Goal: Check status: Check status

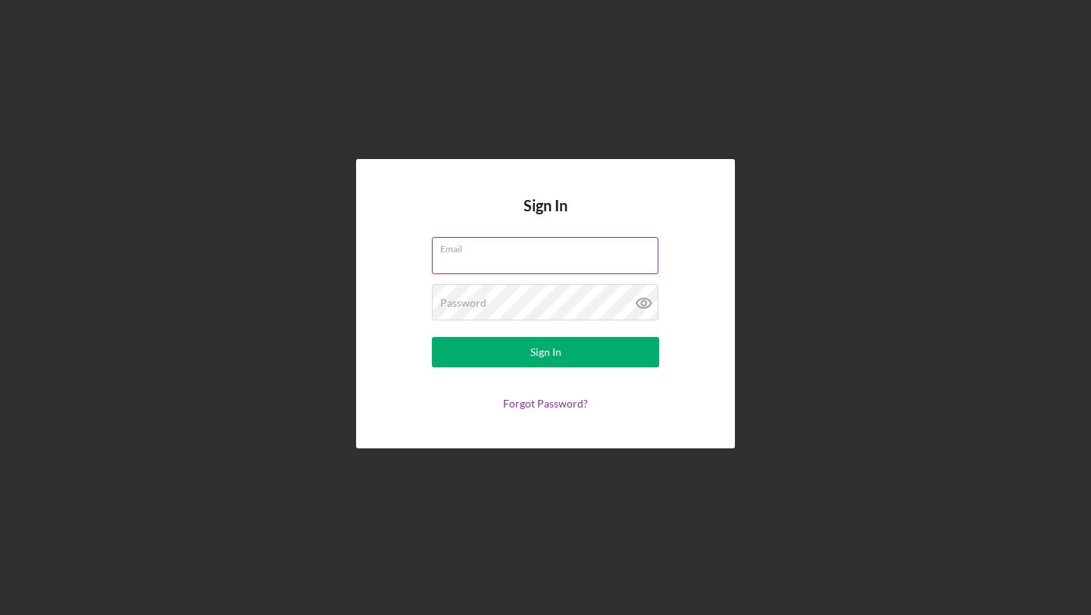
click at [466, 261] on input "Email" at bounding box center [545, 255] width 226 height 36
type input "[EMAIL_ADDRESS][DOMAIN_NAME]"
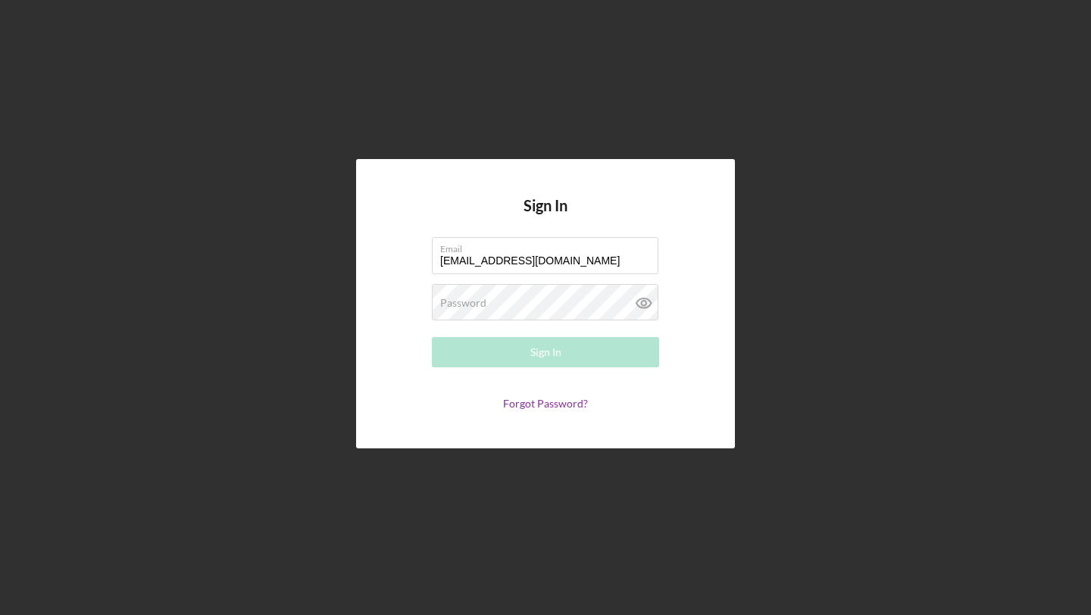
click at [498, 326] on form "Email [EMAIL_ADDRESS][DOMAIN_NAME] Password Required Sign In Forgot Password?" at bounding box center [545, 323] width 303 height 173
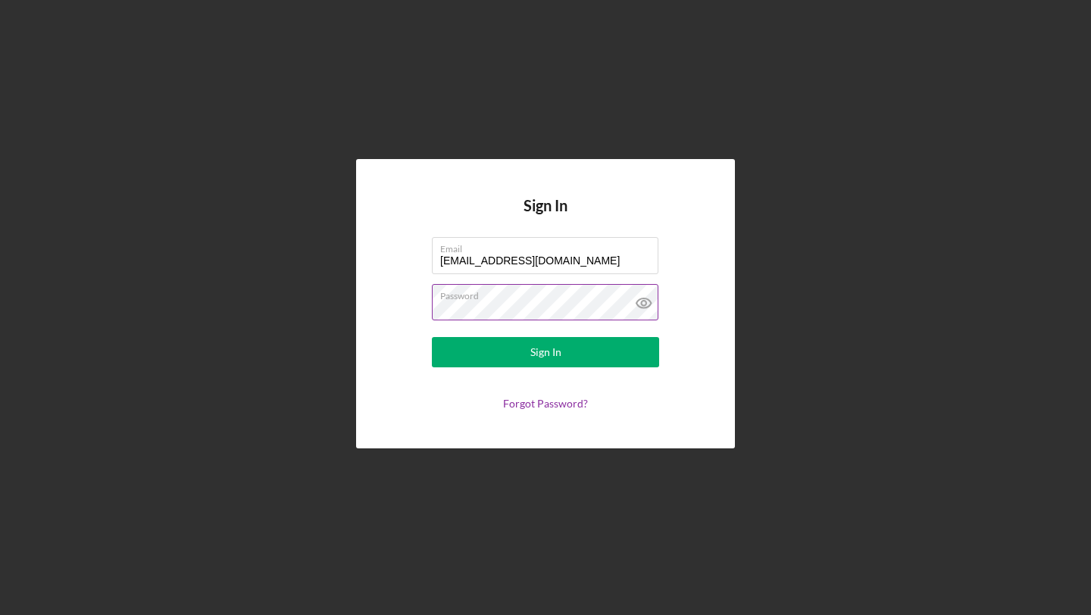
click at [432, 337] on button "Sign In" at bounding box center [545, 352] width 227 height 30
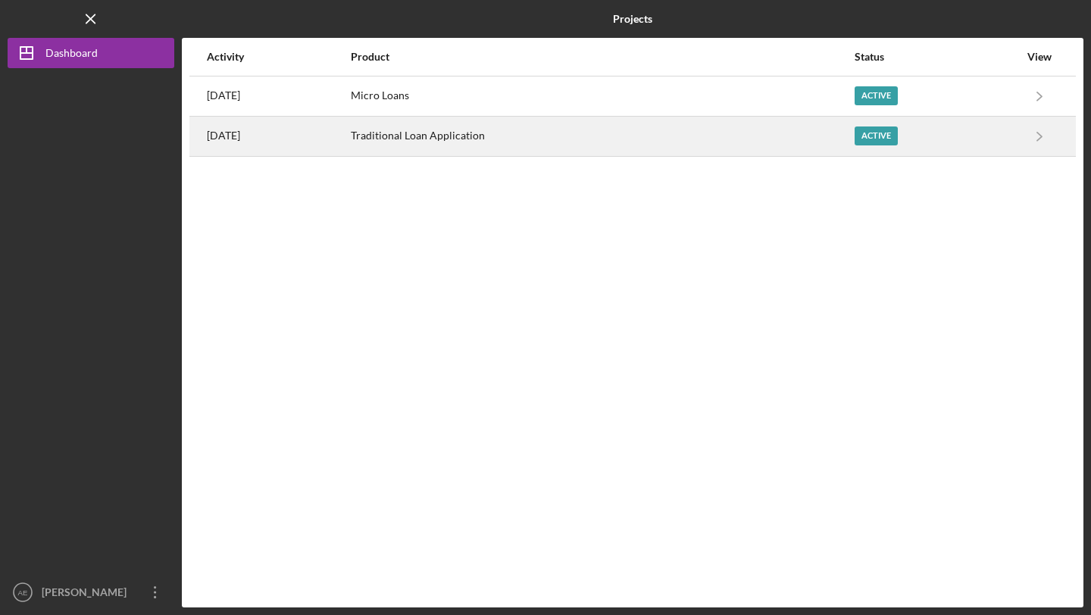
click at [490, 138] on div "Traditional Loan Application" at bounding box center [602, 136] width 502 height 38
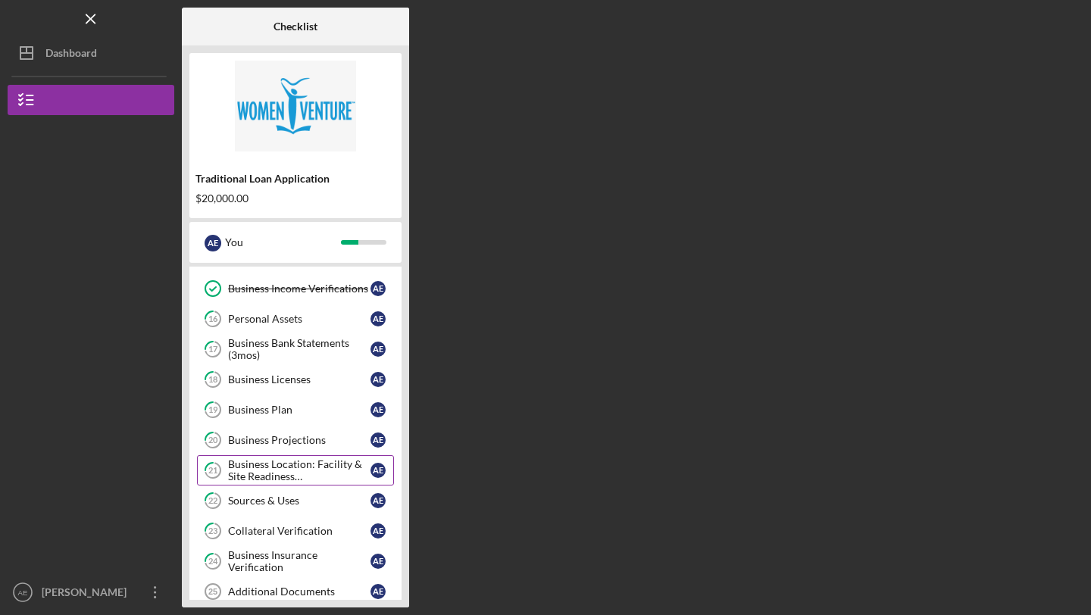
scroll to position [368, 0]
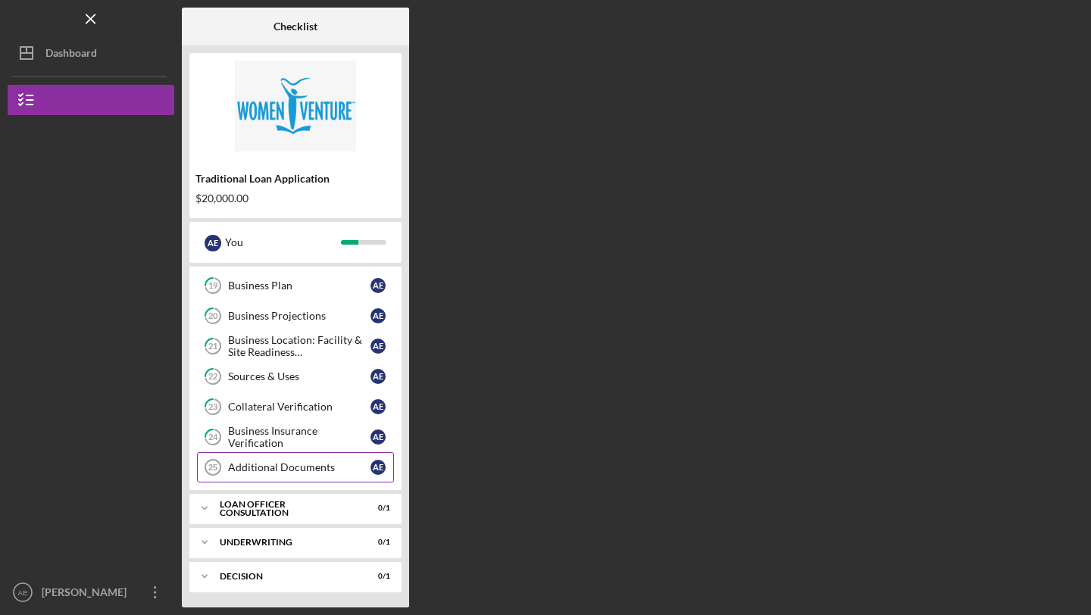
click at [258, 473] on div "Additional Documents" at bounding box center [299, 467] width 142 height 12
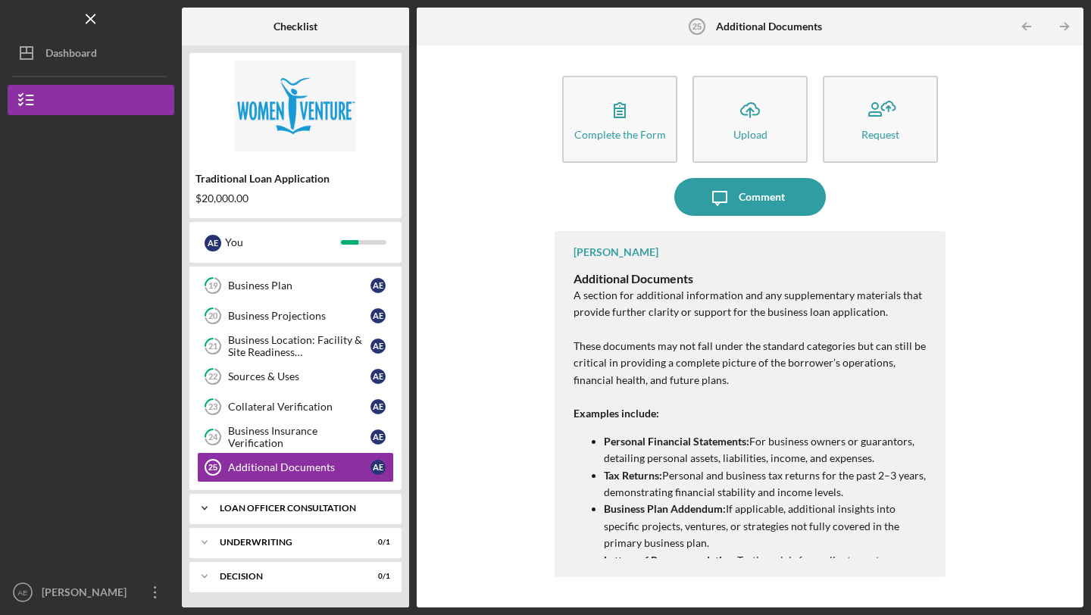
click at [269, 501] on div "Icon/Expander Loan Officer Consultation 0 / 1" at bounding box center [295, 508] width 212 height 30
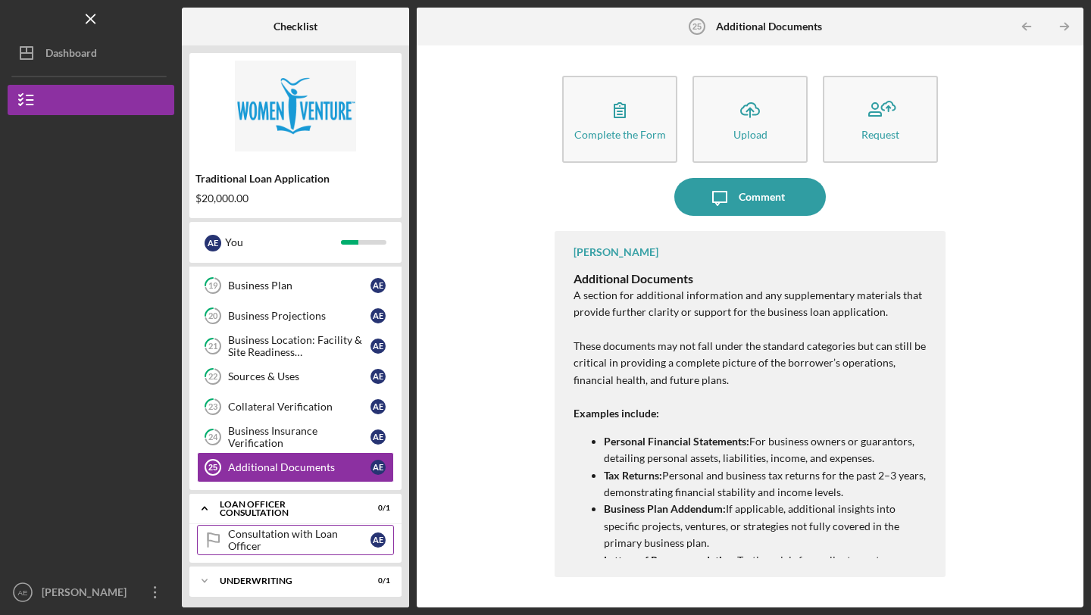
click at [276, 540] on div "Consultation with Loan Officer" at bounding box center [299, 540] width 142 height 24
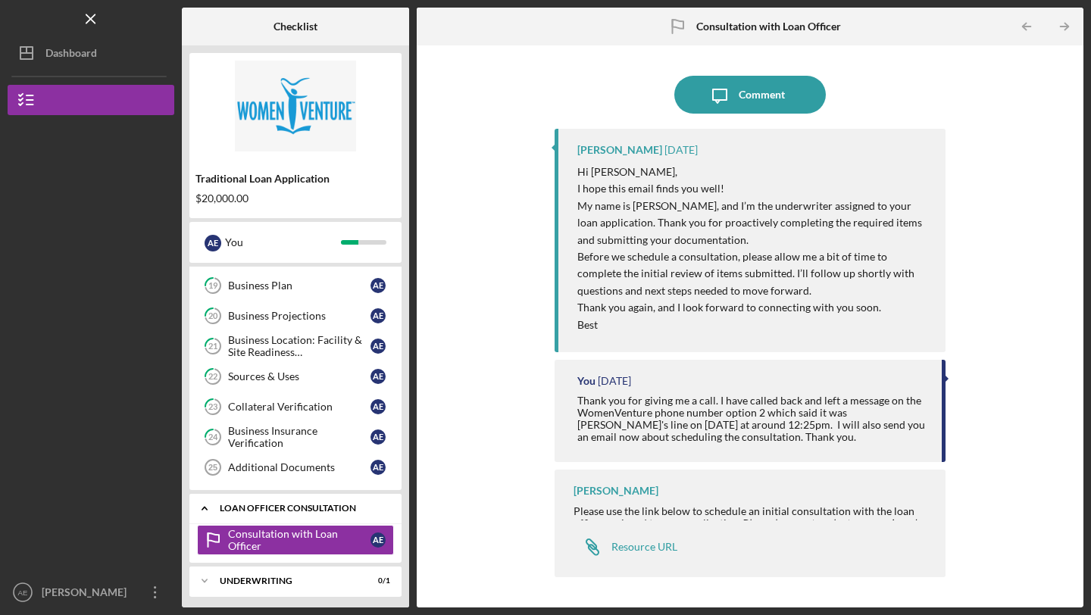
scroll to position [407, 0]
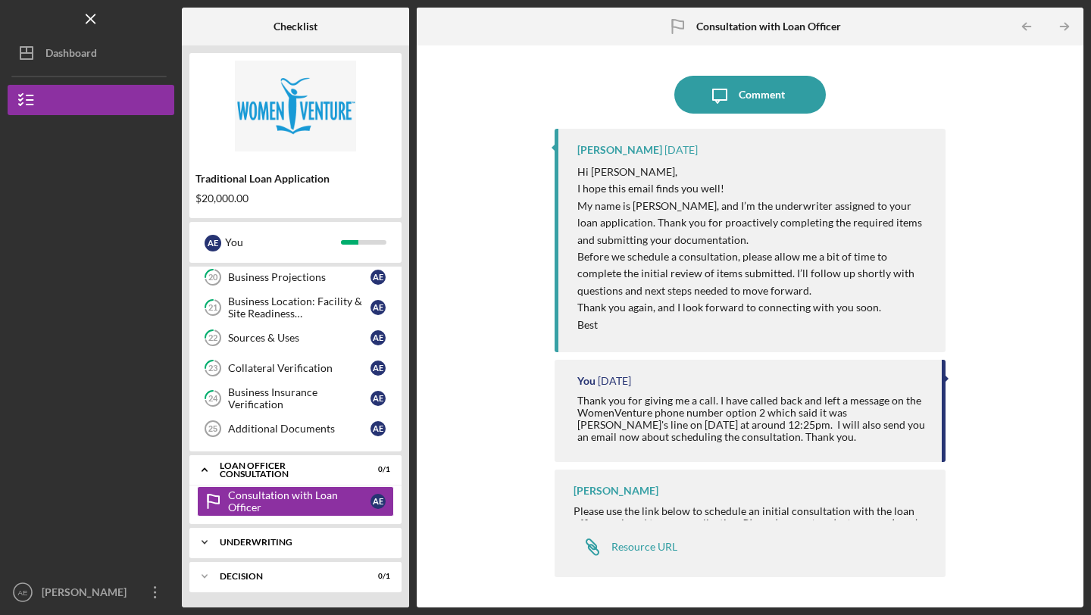
click at [264, 541] on div "Underwriting" at bounding box center [301, 542] width 163 height 9
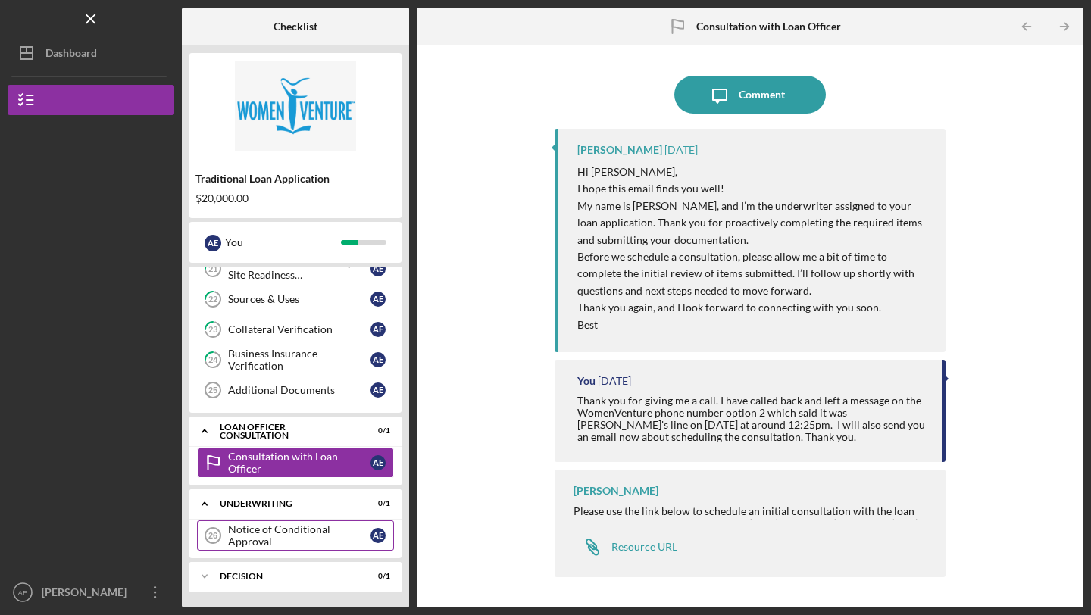
click at [258, 536] on div "Notice of Conditional Approval" at bounding box center [299, 535] width 142 height 24
